Goal: Information Seeking & Learning: Learn about a topic

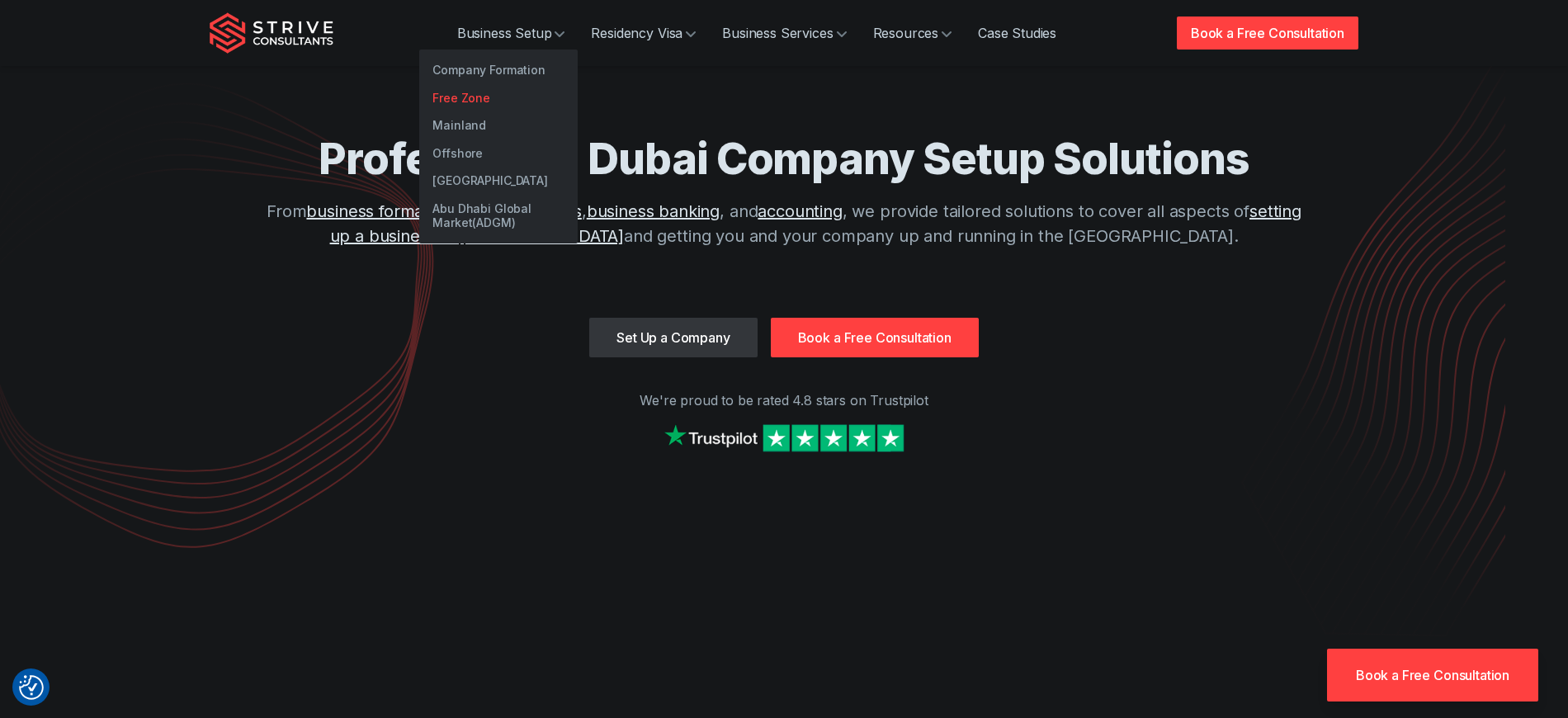
click at [507, 90] on link "Free Zone" at bounding box center [498, 98] width 158 height 28
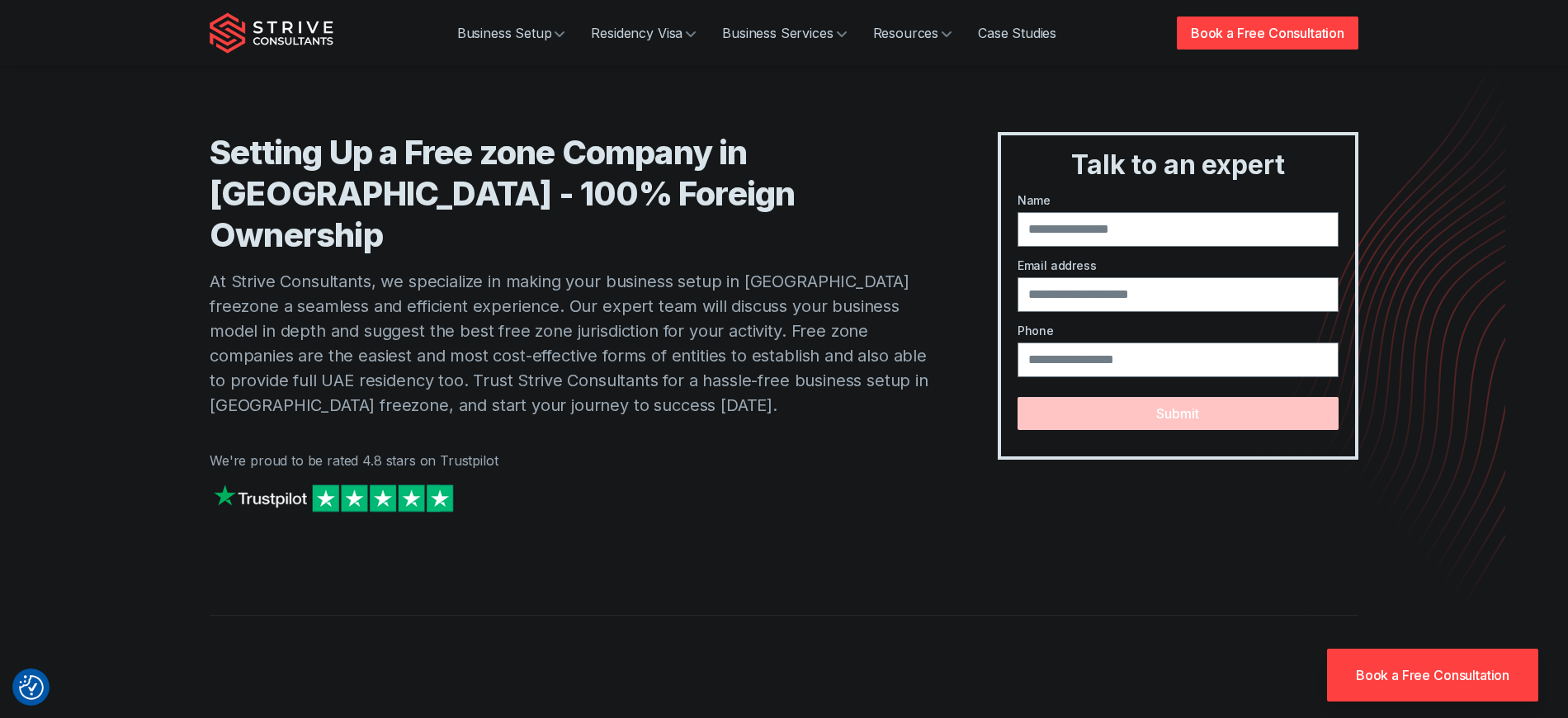
click at [194, 189] on div "Setting Up a Free zone Company in Dubai - 100% Foreign Ownership At Strive Cons…" at bounding box center [784, 274] width 1189 height 549
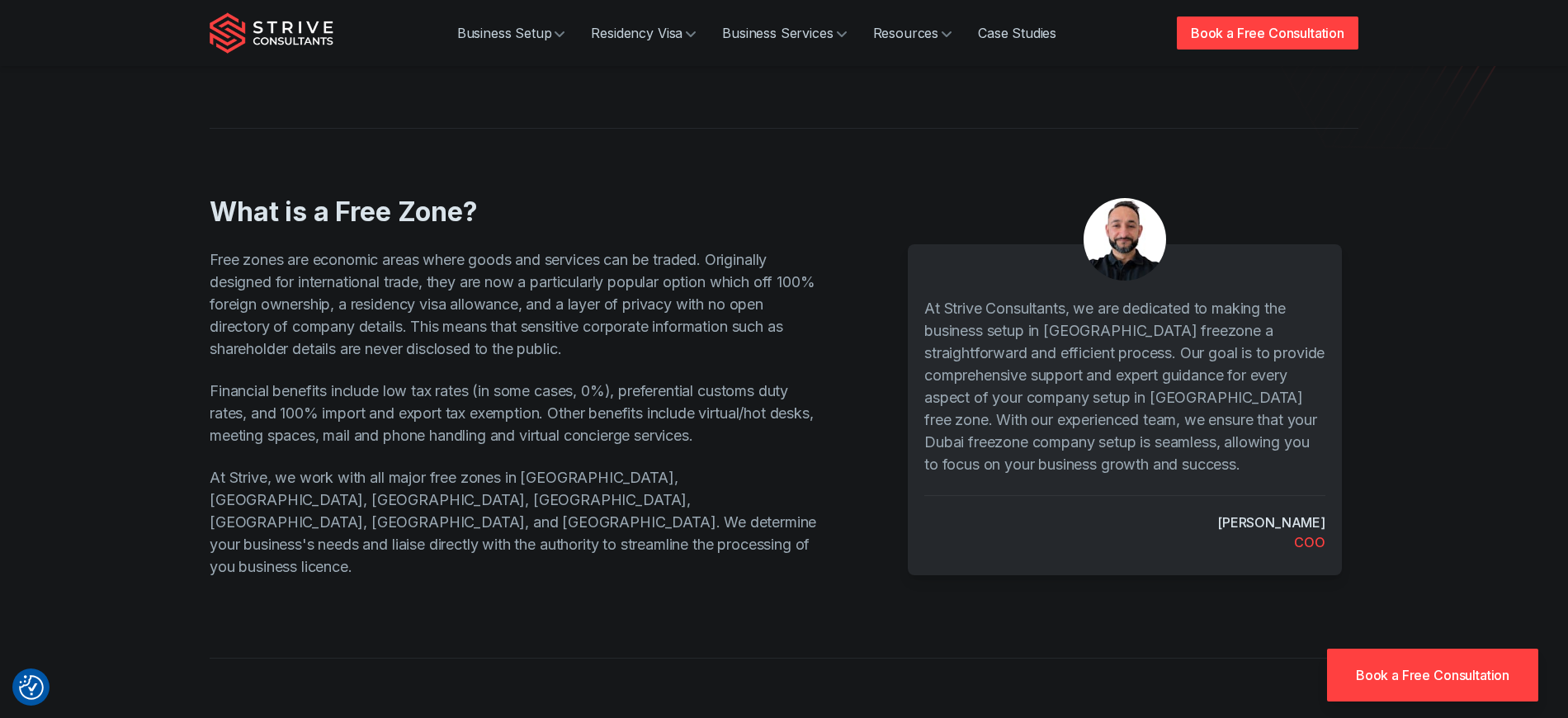
scroll to position [530, 0]
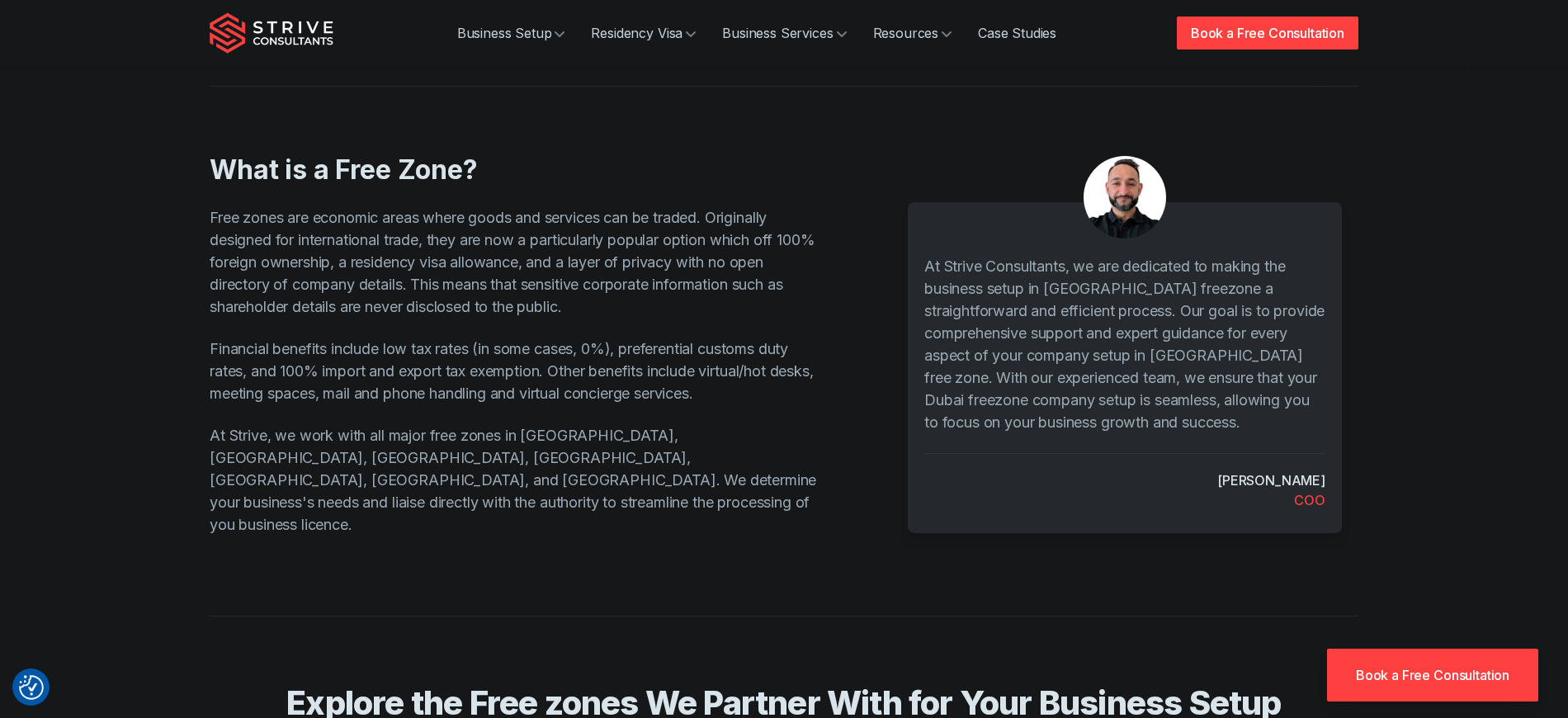
drag, startPoint x: 194, startPoint y: 135, endPoint x: 498, endPoint y: 230, distance: 318.5
click at [400, 192] on div "What is a Free Zone? Free zones are economic areas where goods and services can…" at bounding box center [784, 318] width 1189 height 464
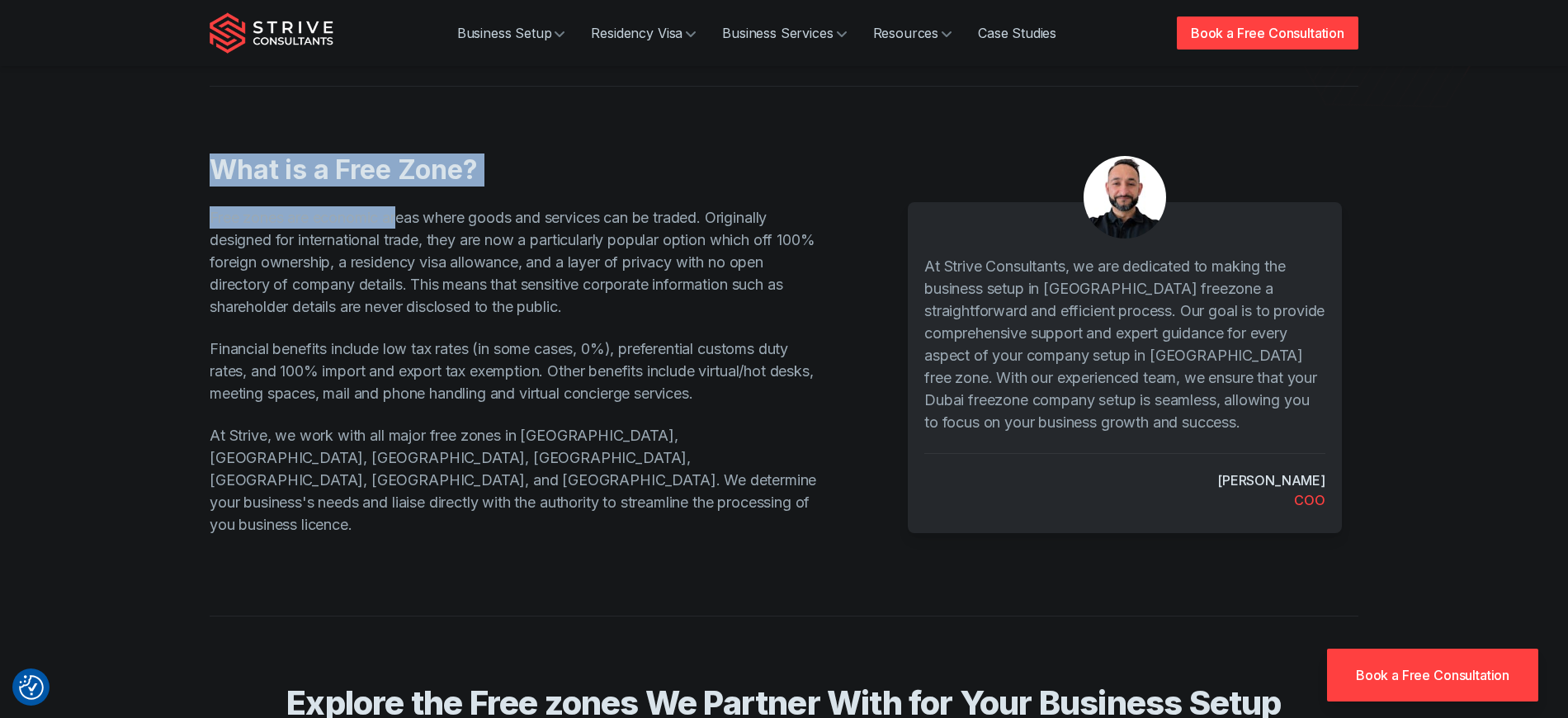
drag, startPoint x: 745, startPoint y: 349, endPoint x: 794, endPoint y: 401, distance: 71.4
click at [748, 351] on p "Financial benefits include low tax rates (in some cases, 0%), preferential cust…" at bounding box center [514, 371] width 609 height 67
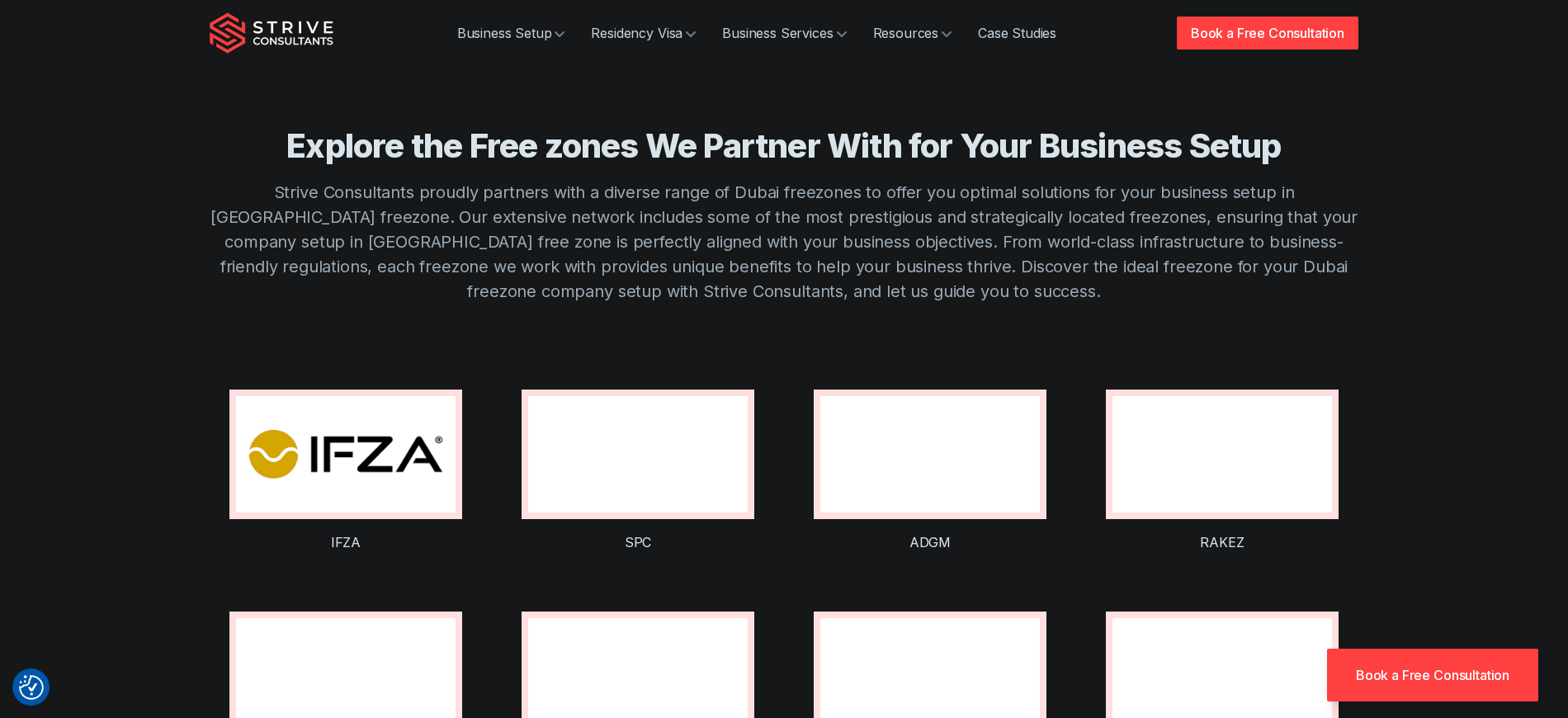
scroll to position [1068, 0]
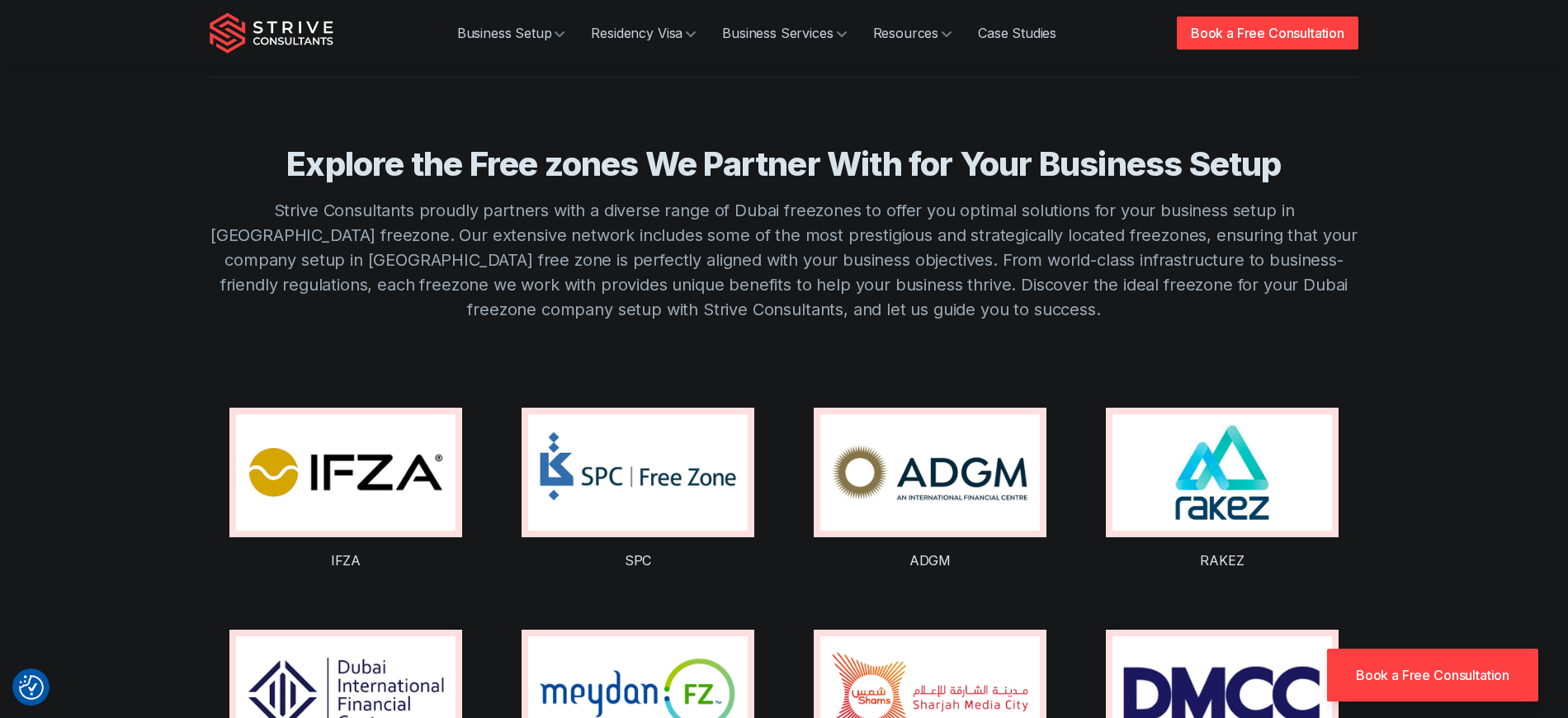
click at [387, 415] on img at bounding box center [346, 473] width 219 height 117
click at [593, 422] on img at bounding box center [638, 473] width 219 height 117
click at [884, 415] on img at bounding box center [930, 473] width 219 height 117
click at [1187, 442] on img at bounding box center [1222, 473] width 219 height 117
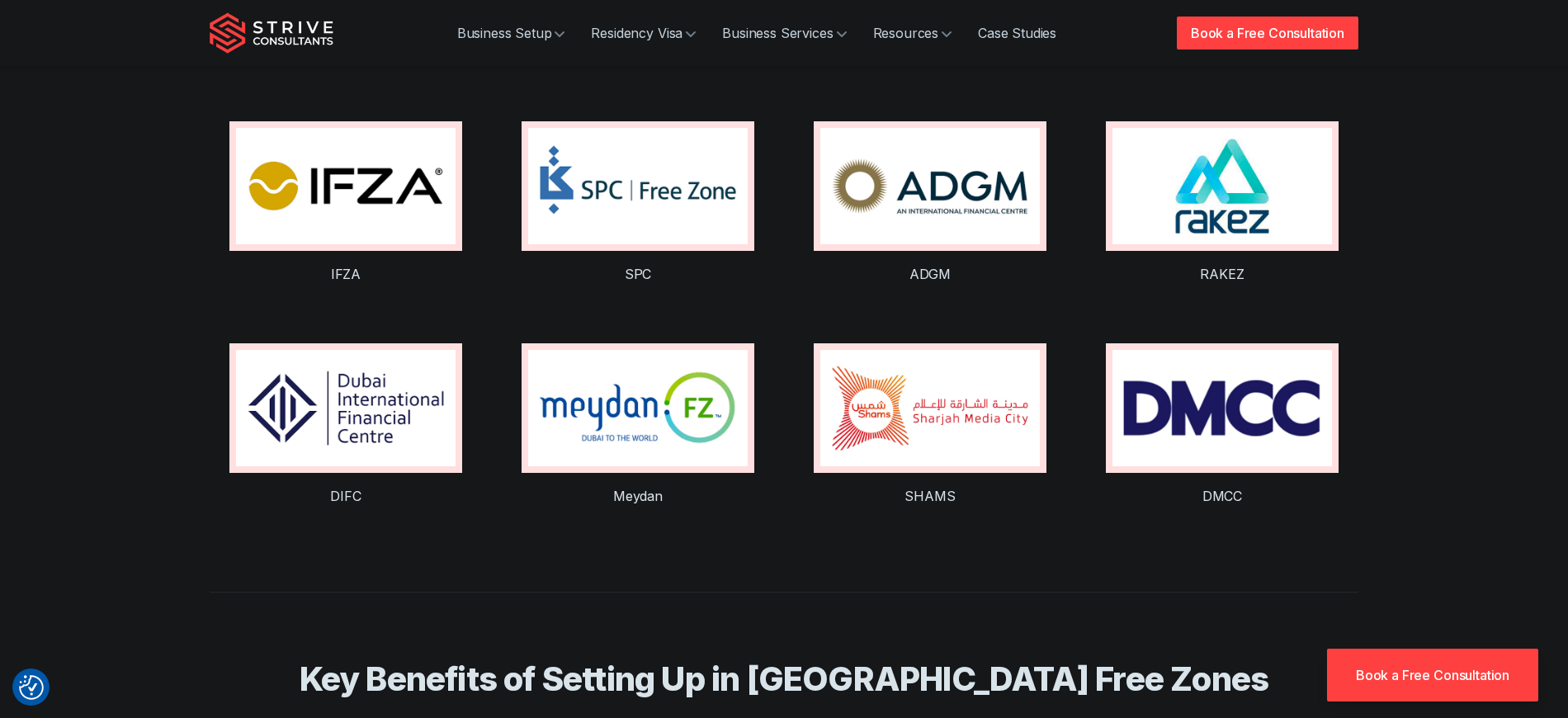
scroll to position [1411, 0]
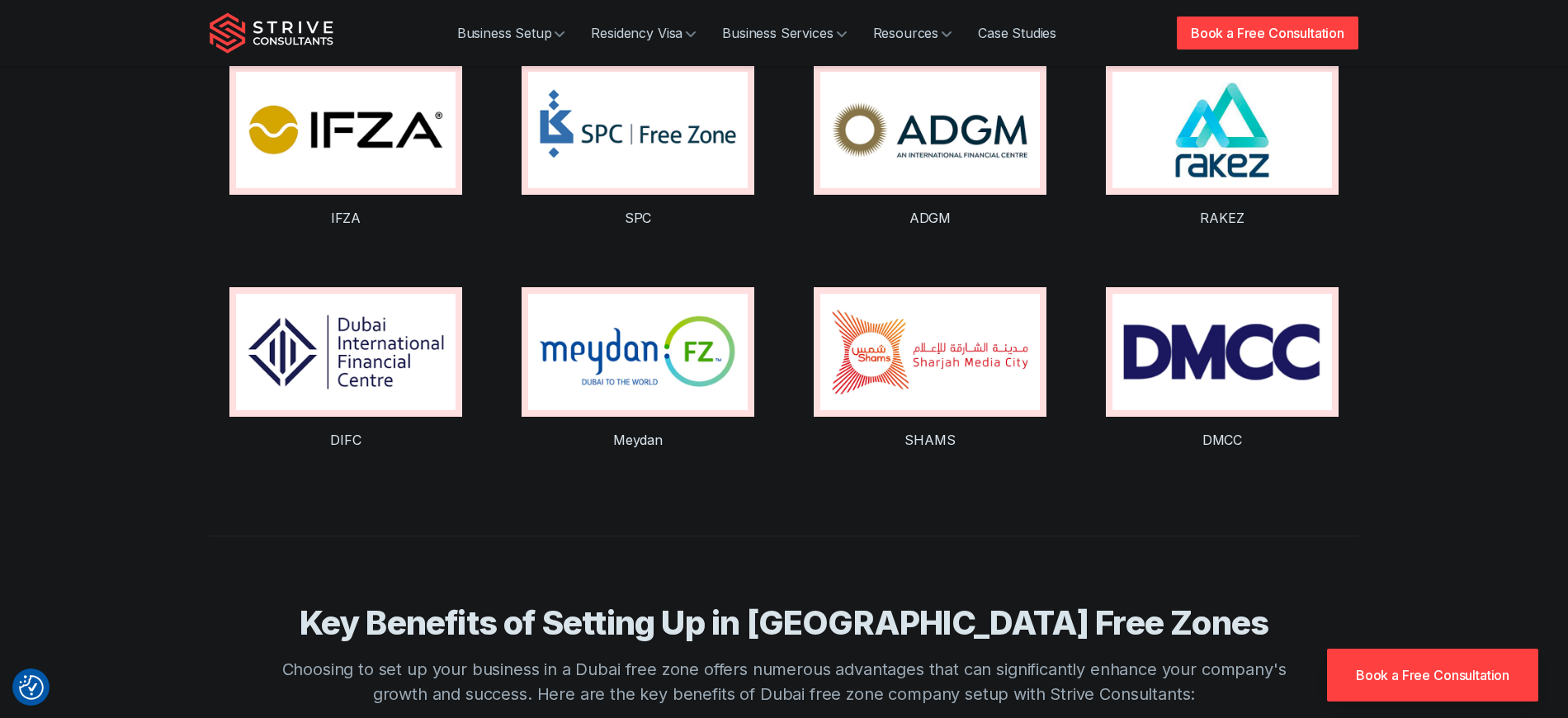
click at [579, 352] on img at bounding box center [638, 352] width 219 height 117
click at [1243, 294] on img at bounding box center [1222, 352] width 219 height 117
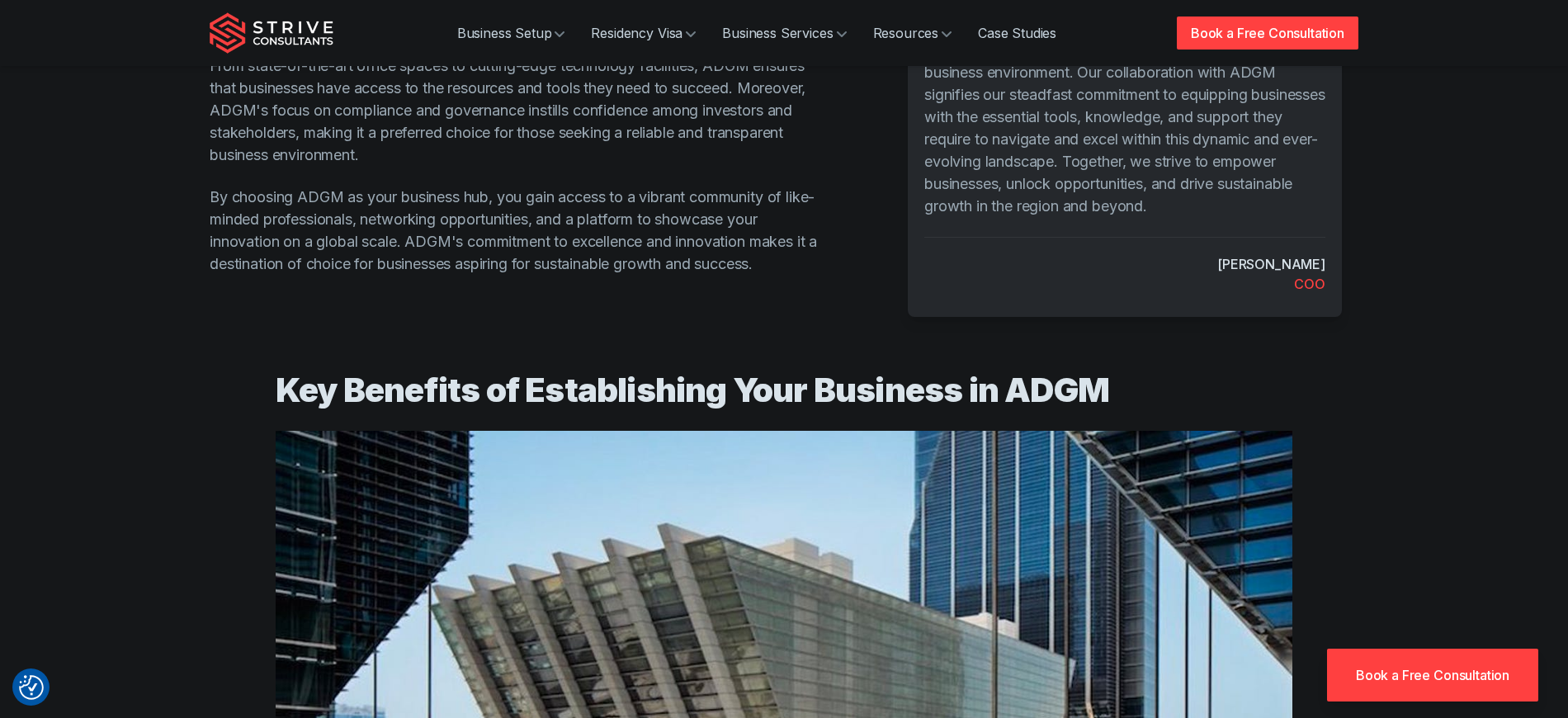
scroll to position [819, 0]
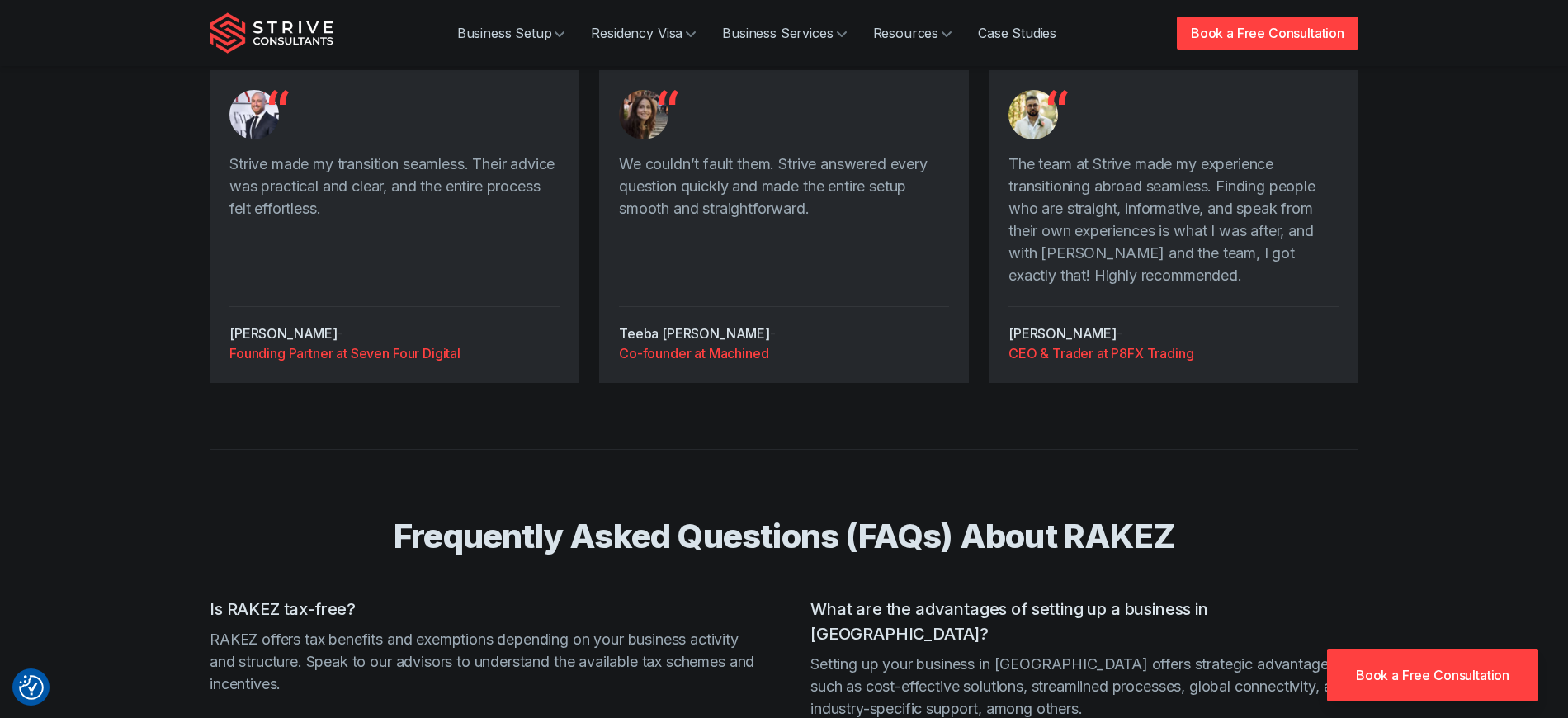
scroll to position [3678, 0]
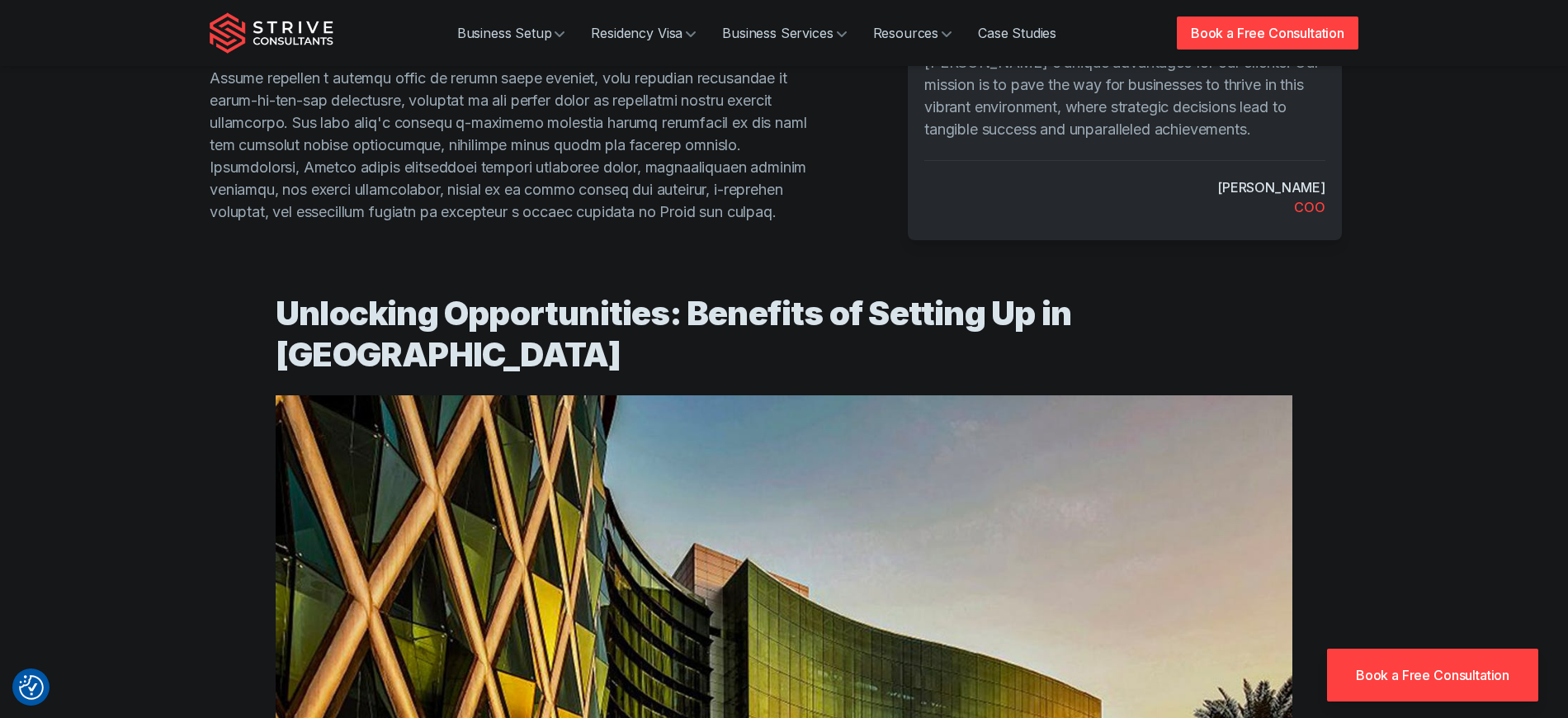
scroll to position [775, 0]
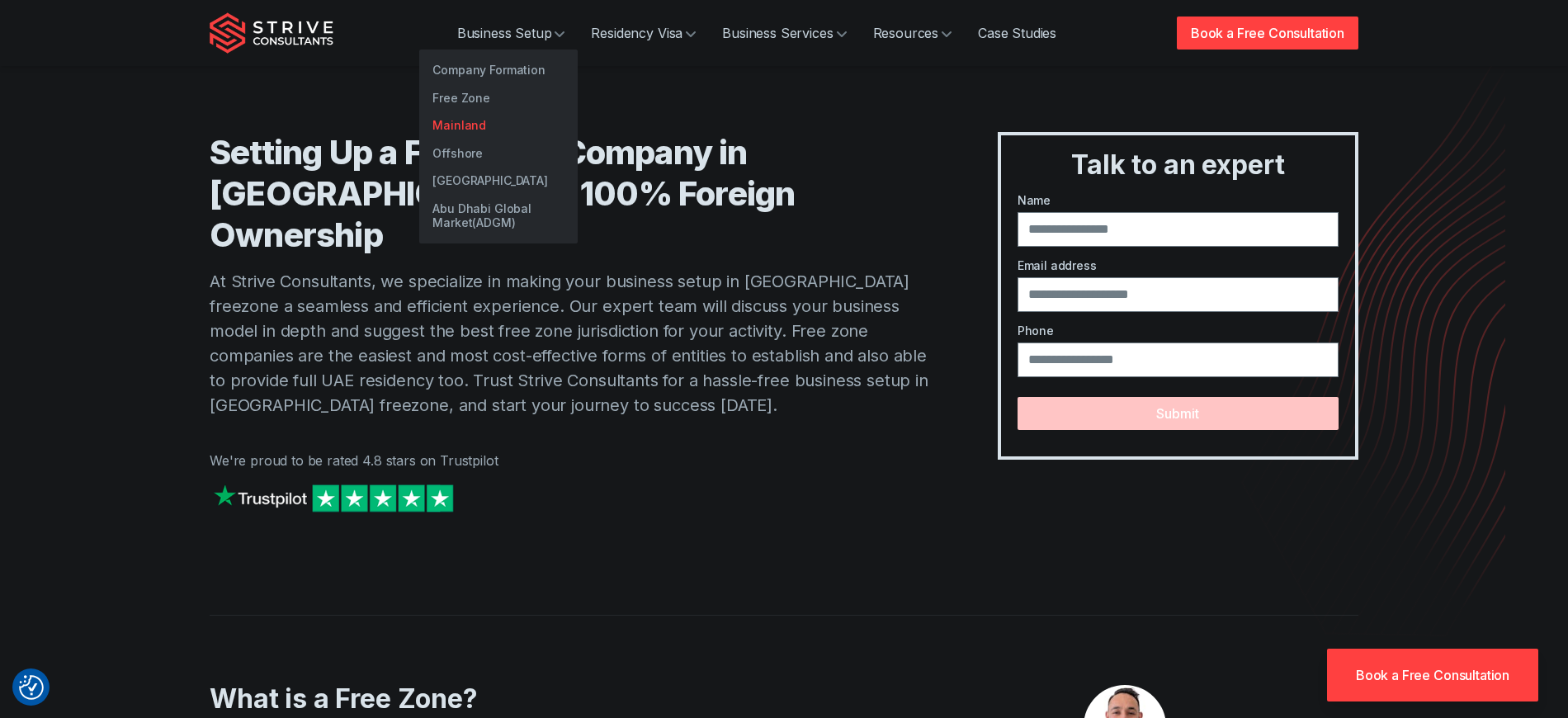
click at [510, 117] on link "Mainland" at bounding box center [498, 125] width 158 height 28
